Goal: Task Accomplishment & Management: Use online tool/utility

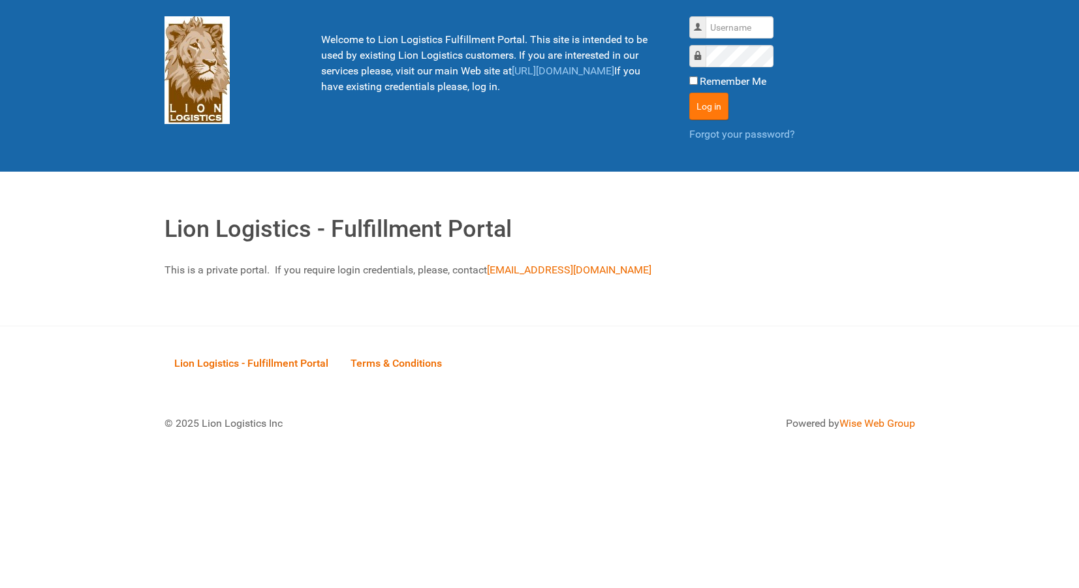
type input "lion"
click at [713, 106] on button "Log in" at bounding box center [708, 106] width 39 height 27
type input "lion"
click at [697, 106] on button "Log in" at bounding box center [708, 106] width 39 height 27
type input "lion"
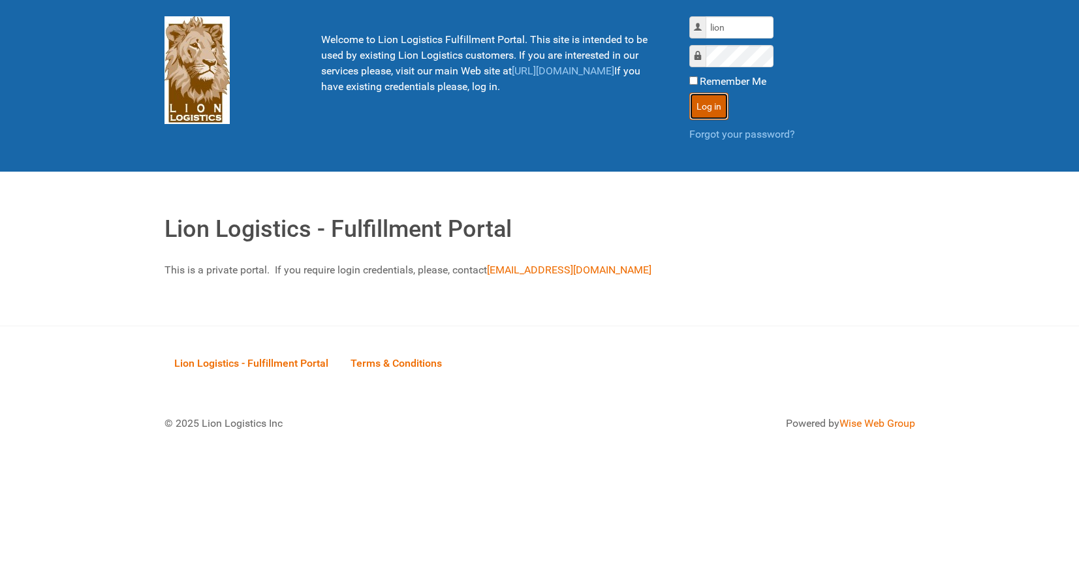
click at [699, 110] on button "Log in" at bounding box center [708, 106] width 39 height 27
